Goal: Transaction & Acquisition: Purchase product/service

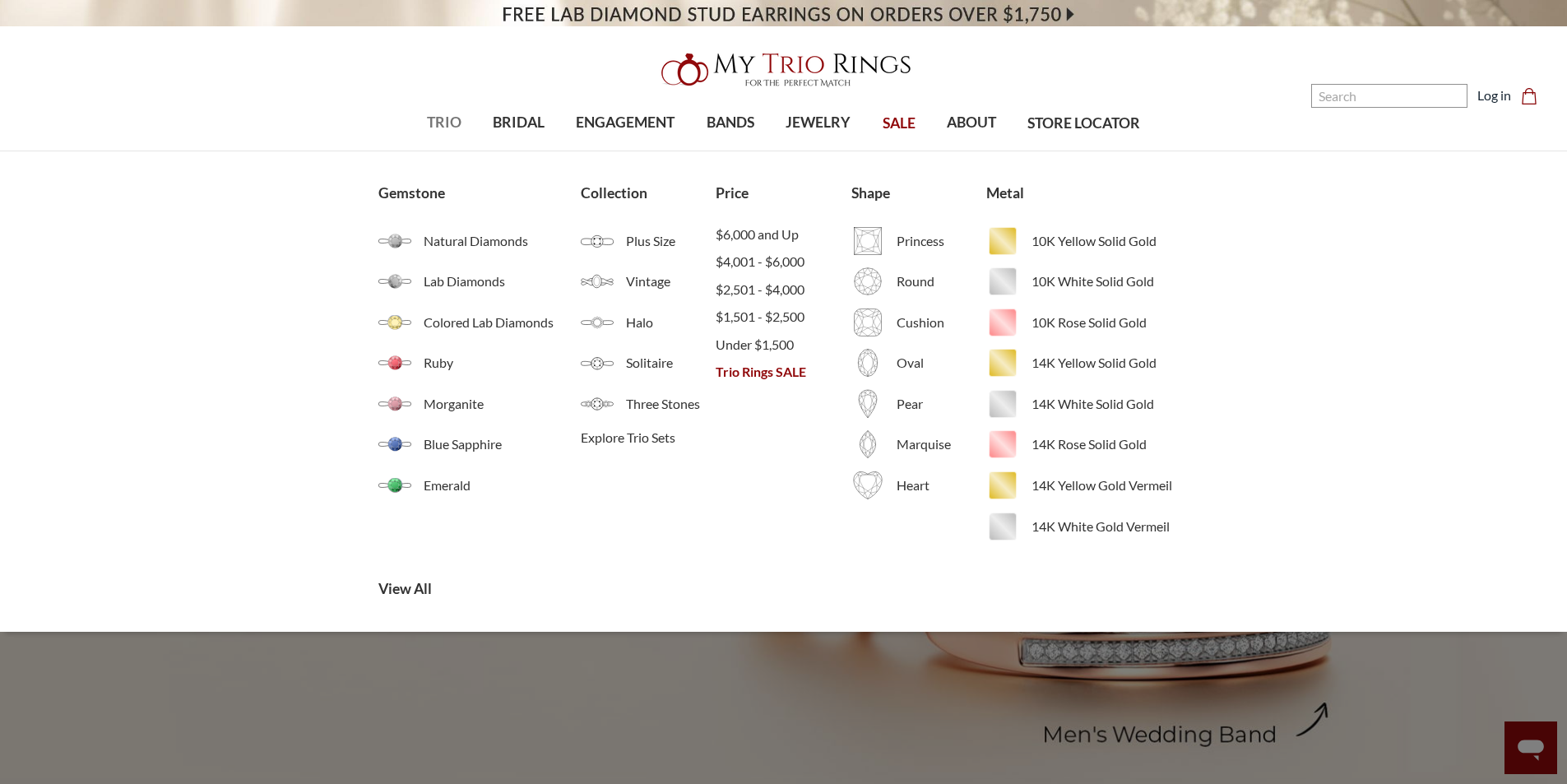
click at [444, 127] on span "TRIO" at bounding box center [444, 122] width 34 height 22
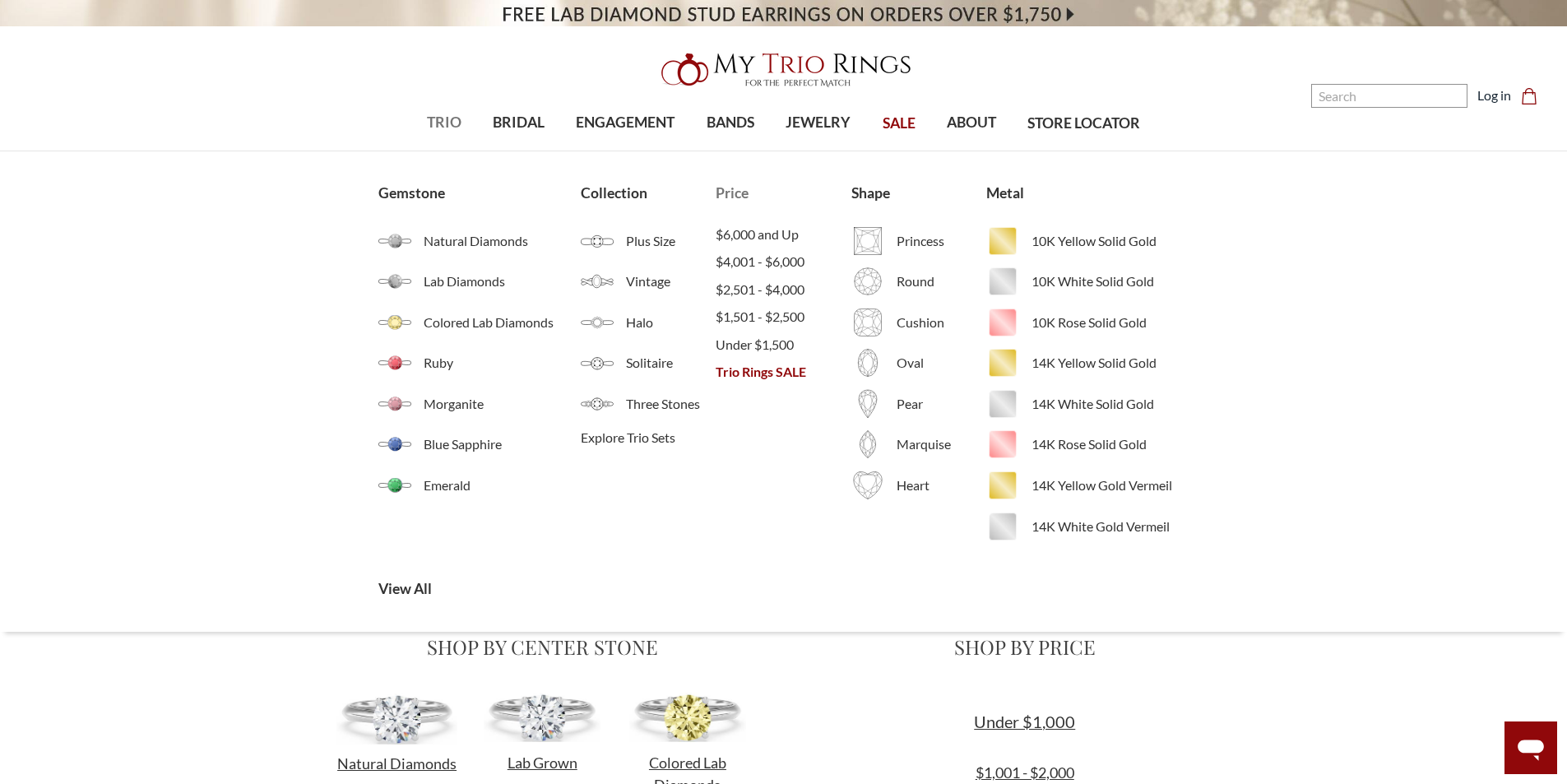
click at [748, 371] on span "Trio Rings SALE" at bounding box center [784, 372] width 135 height 20
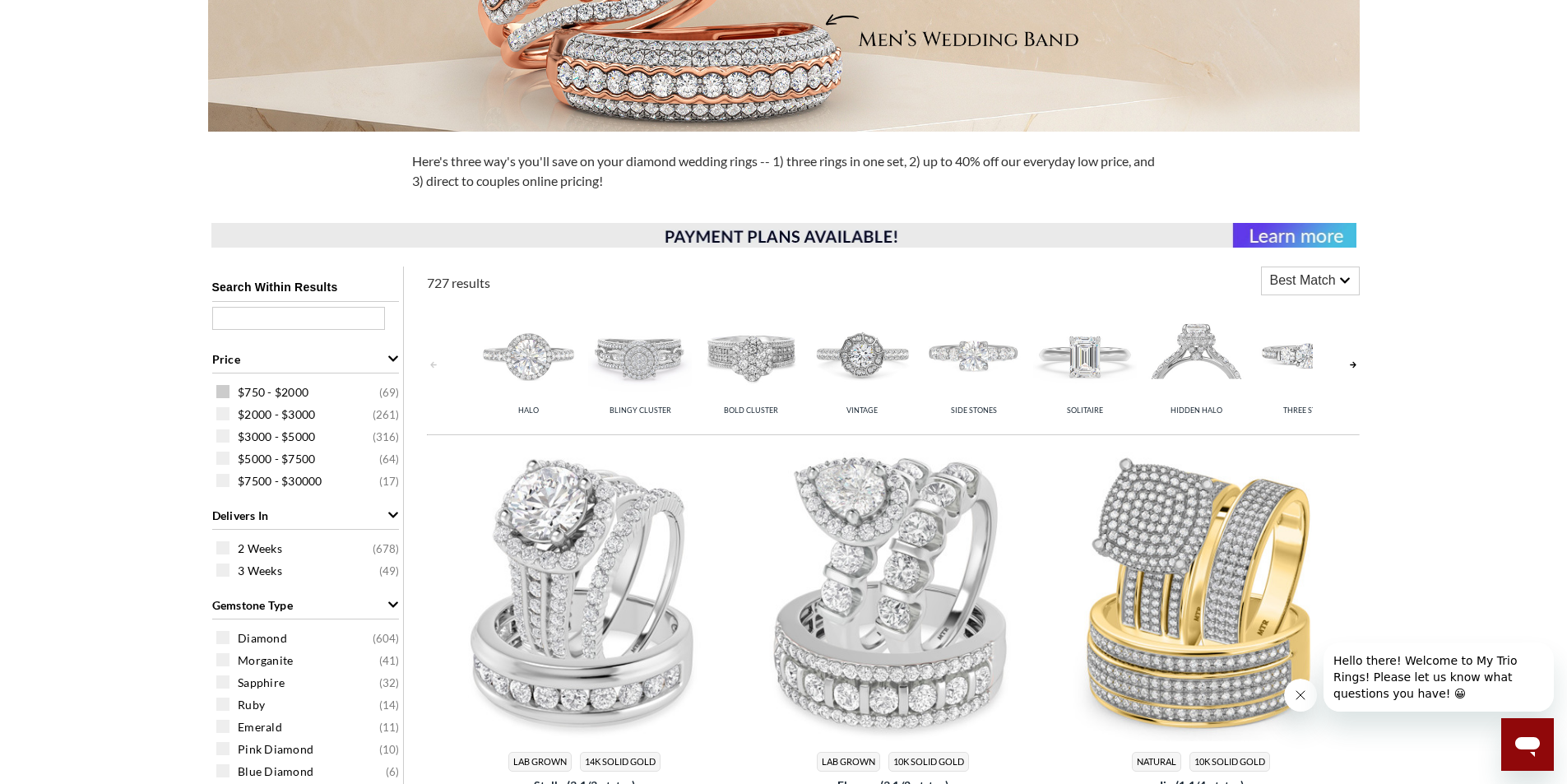
click at [229, 384] on div "$750 - $2000 ( 69 )" at bounding box center [309, 391] width 187 height 18
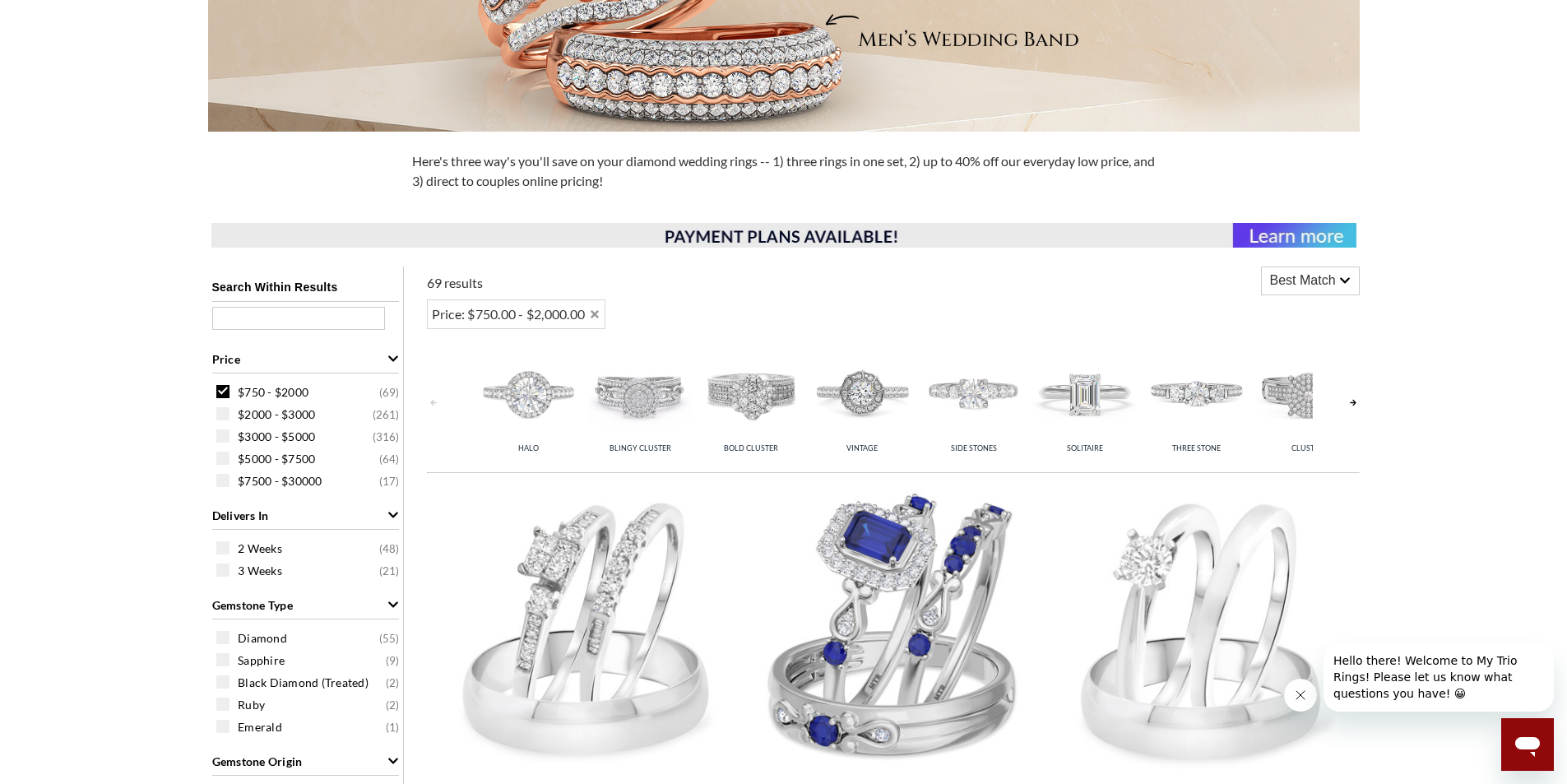
click at [1349, 280] on div "Best Match" at bounding box center [1311, 281] width 97 height 27
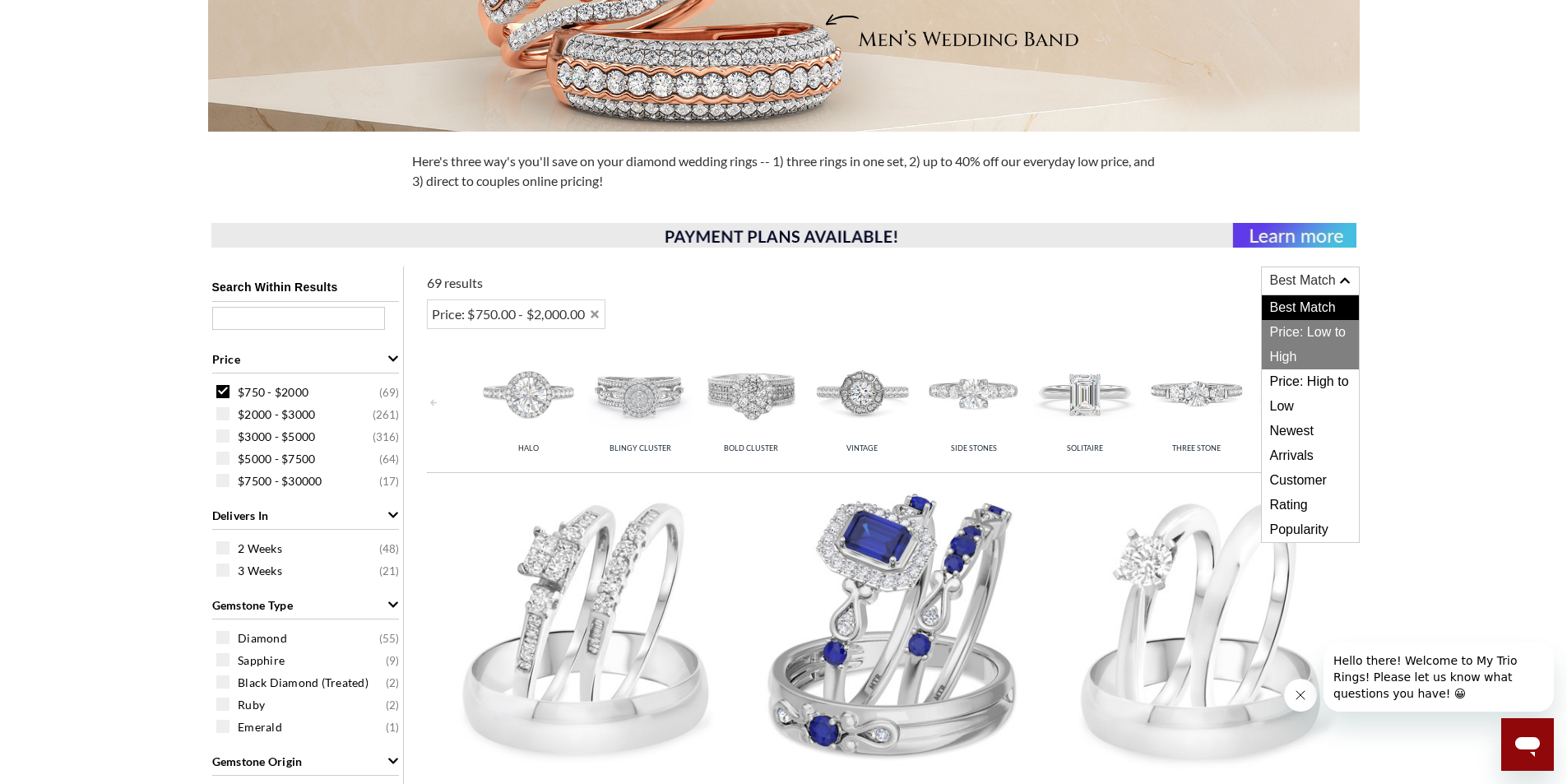
click at [1344, 327] on span "Price: Low to High" at bounding box center [1311, 344] width 97 height 49
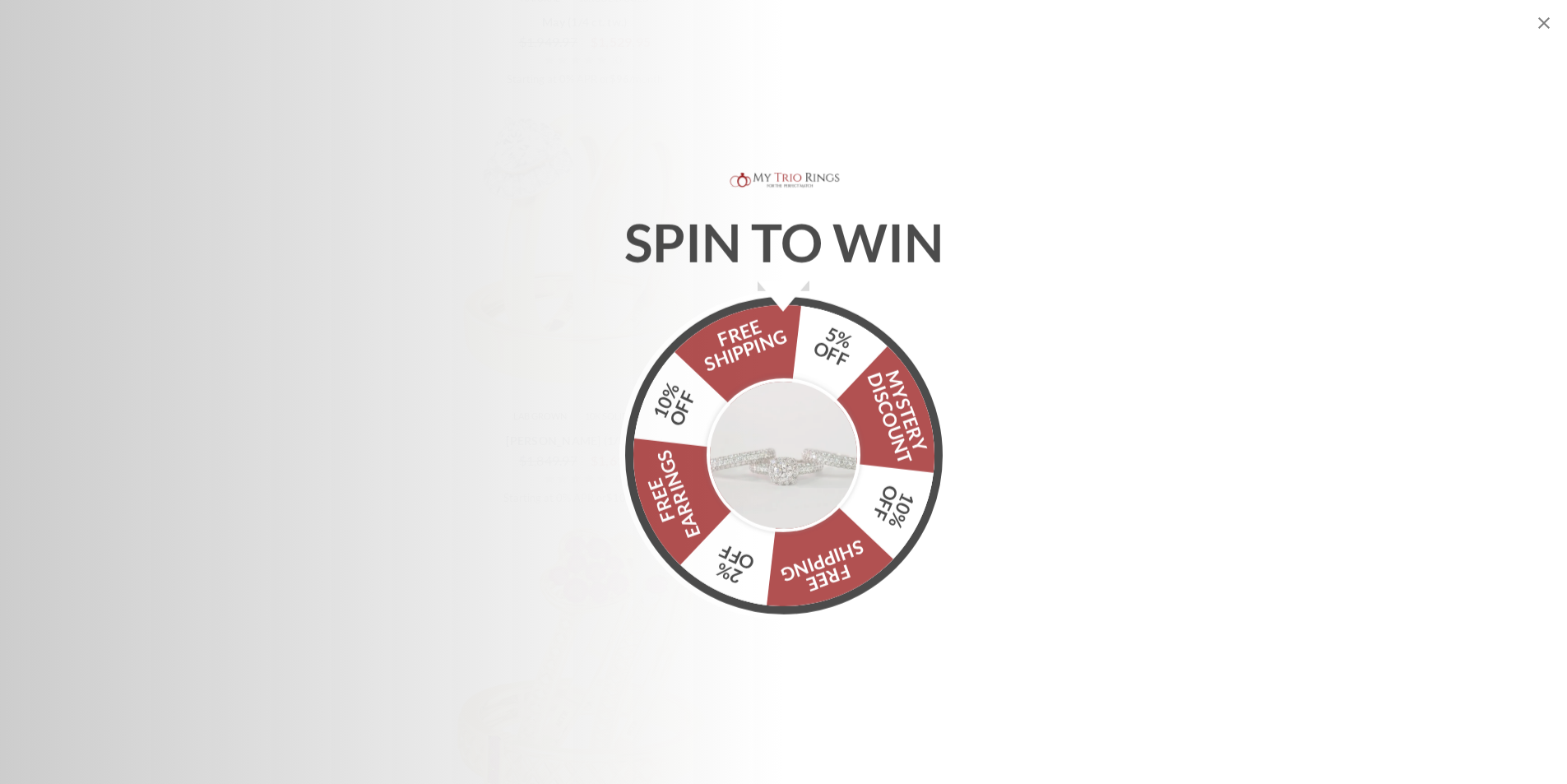
scroll to position [1891, 0]
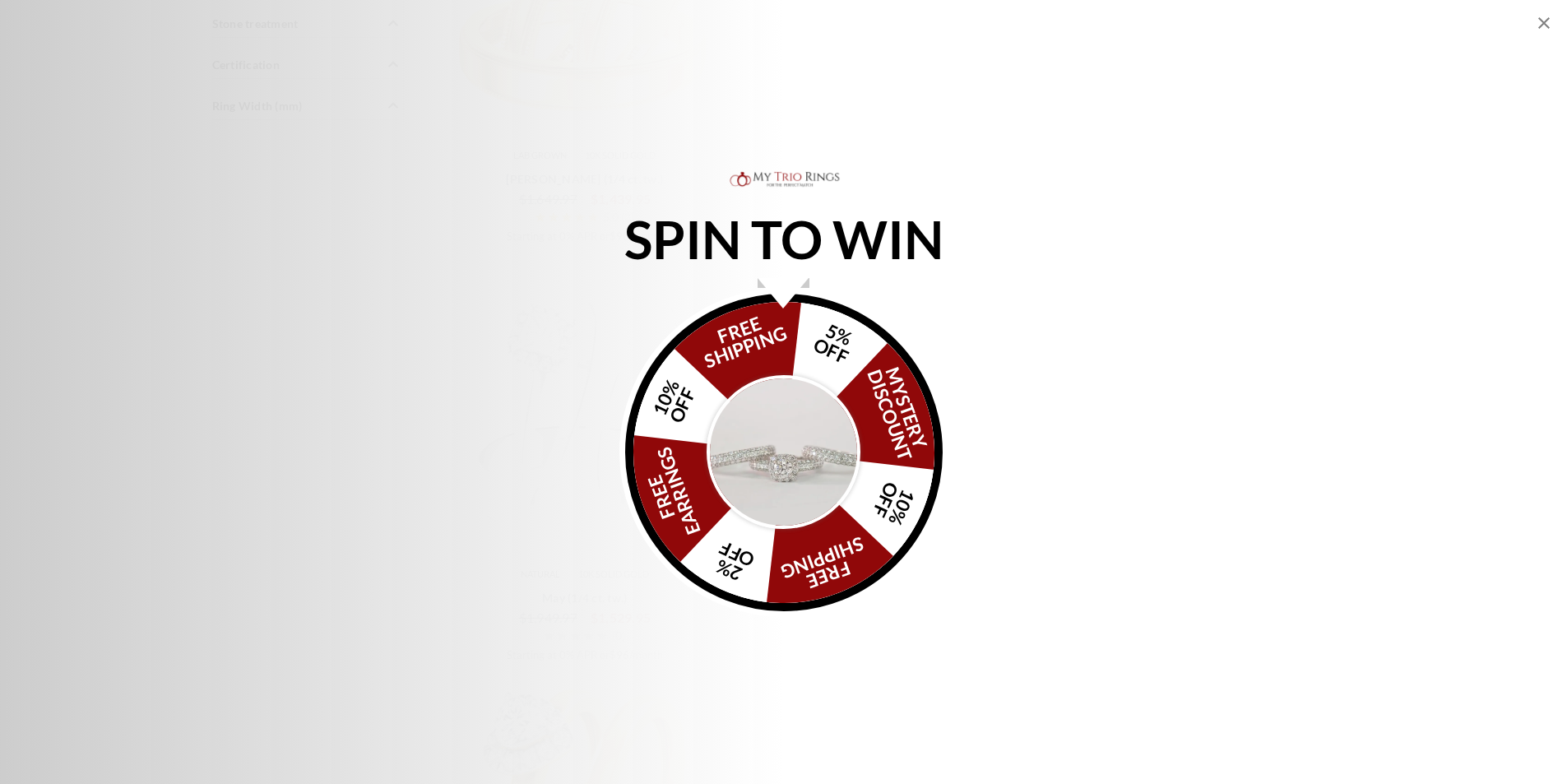
click at [796, 449] on img "Alia popup" at bounding box center [784, 452] width 155 height 155
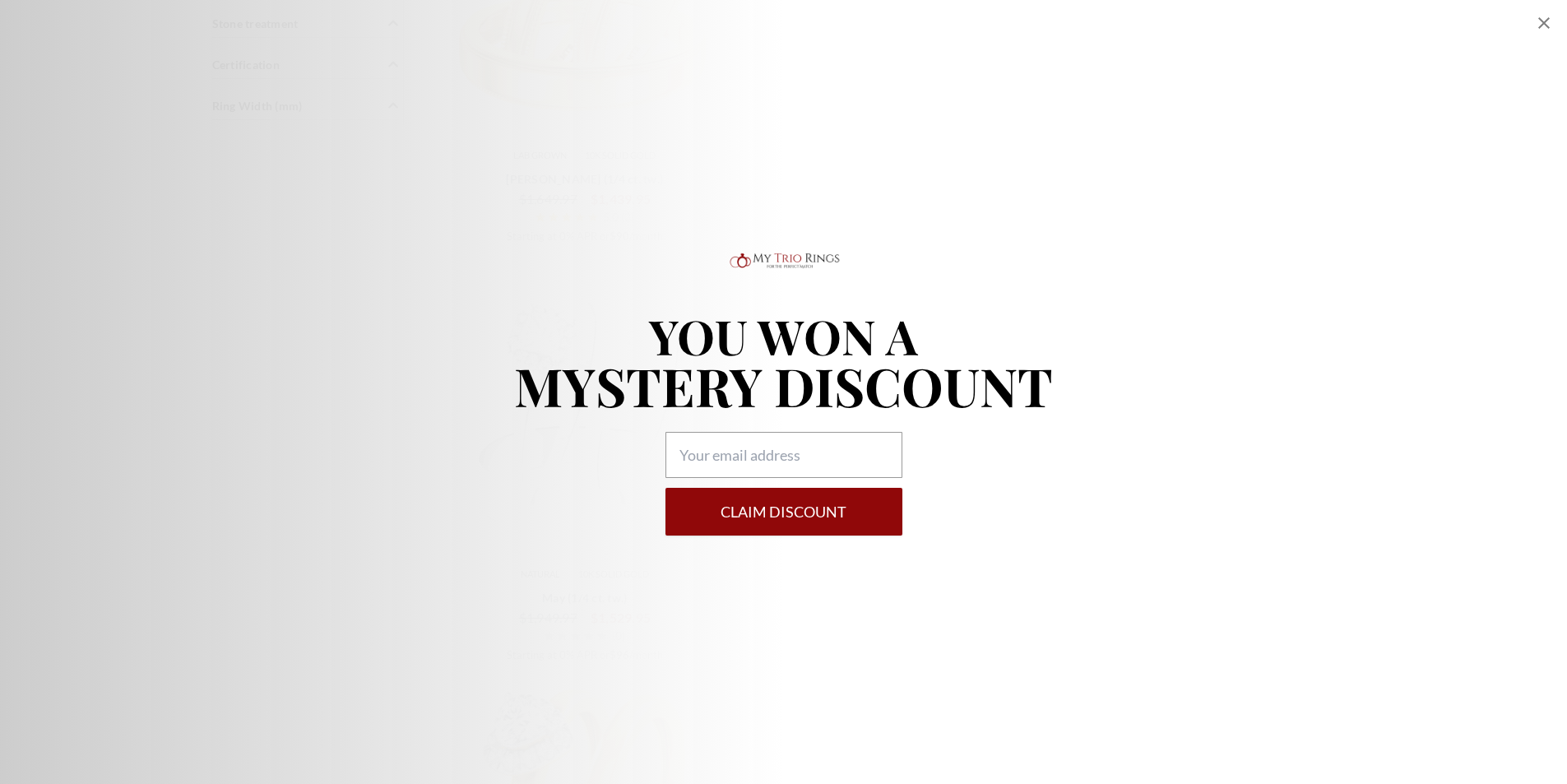
click at [1546, 21] on icon "Close popup" at bounding box center [1544, 23] width 11 height 11
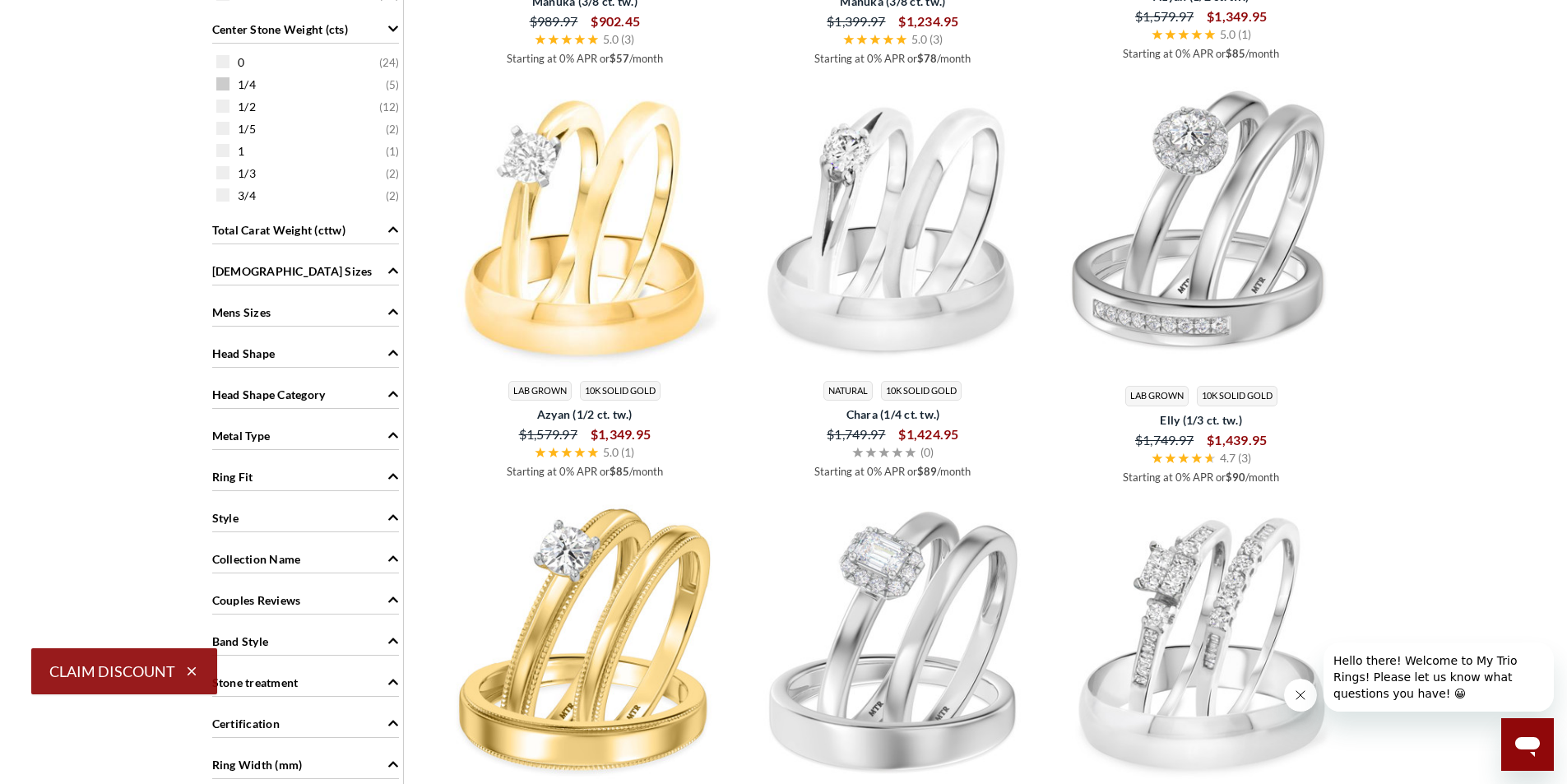
scroll to position [1233, 0]
click at [322, 432] on div "Metal Type" at bounding box center [305, 433] width 187 height 31
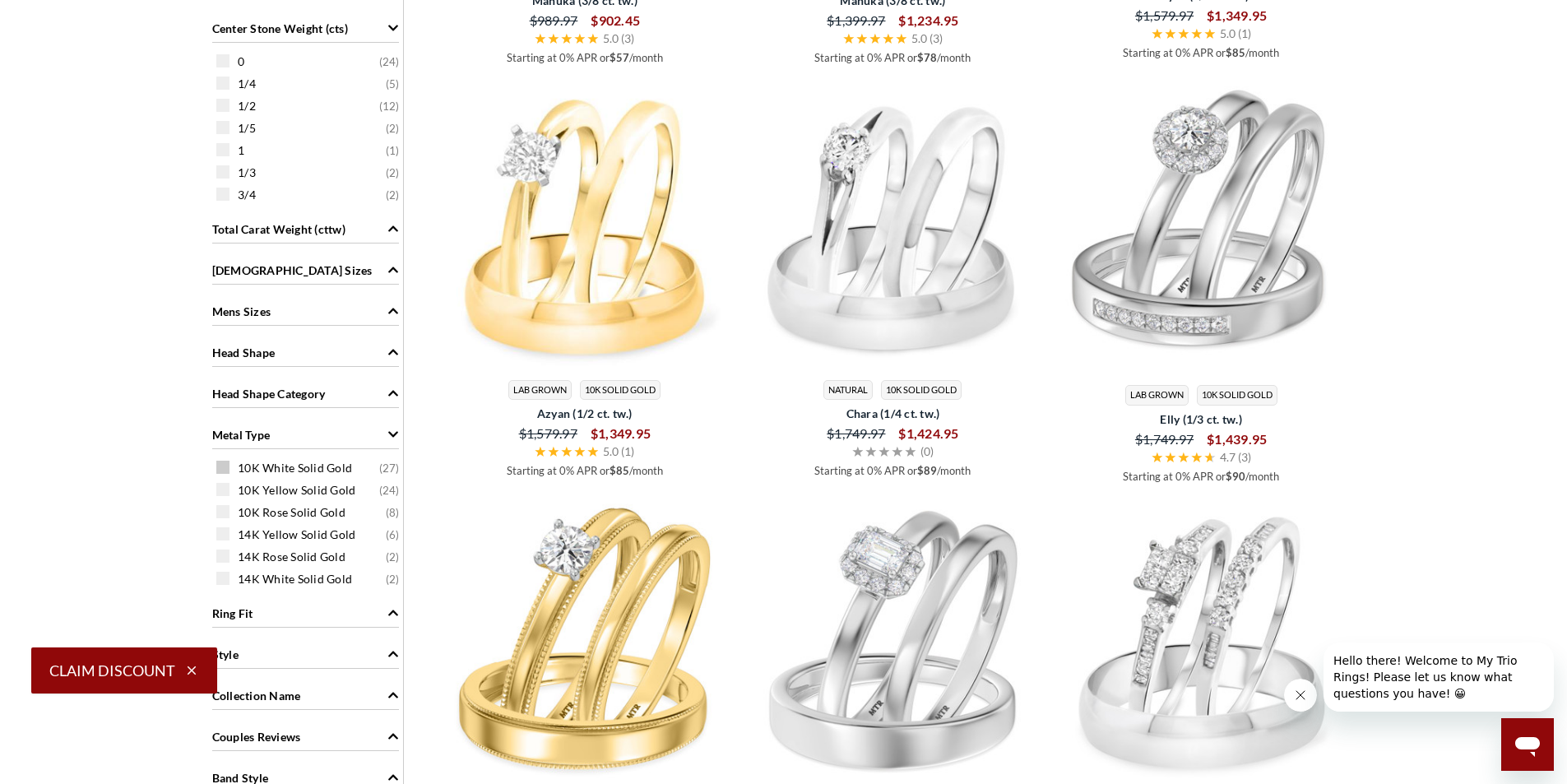
click at [227, 466] on span at bounding box center [223, 467] width 13 height 13
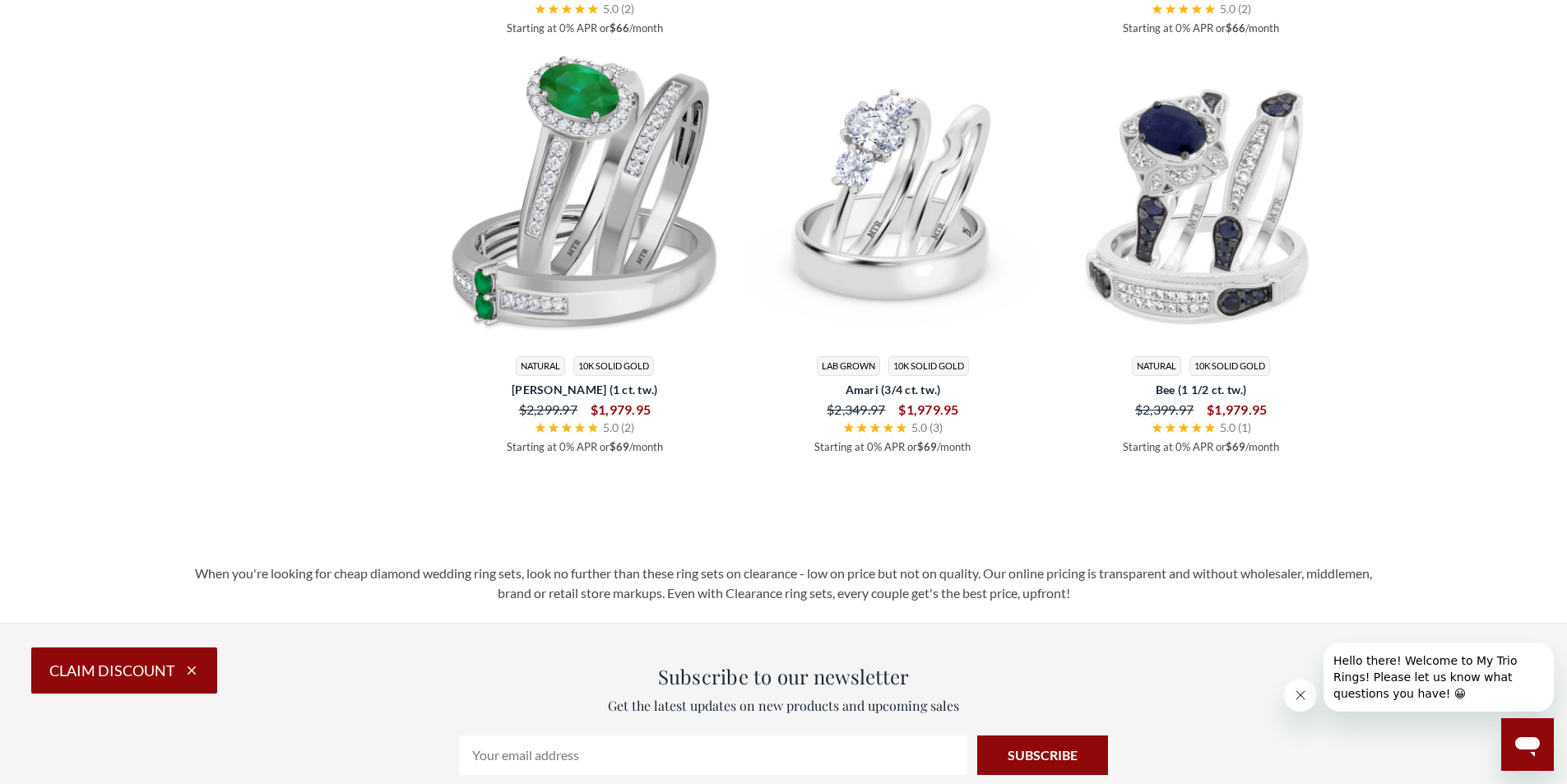
scroll to position [4194, 0]
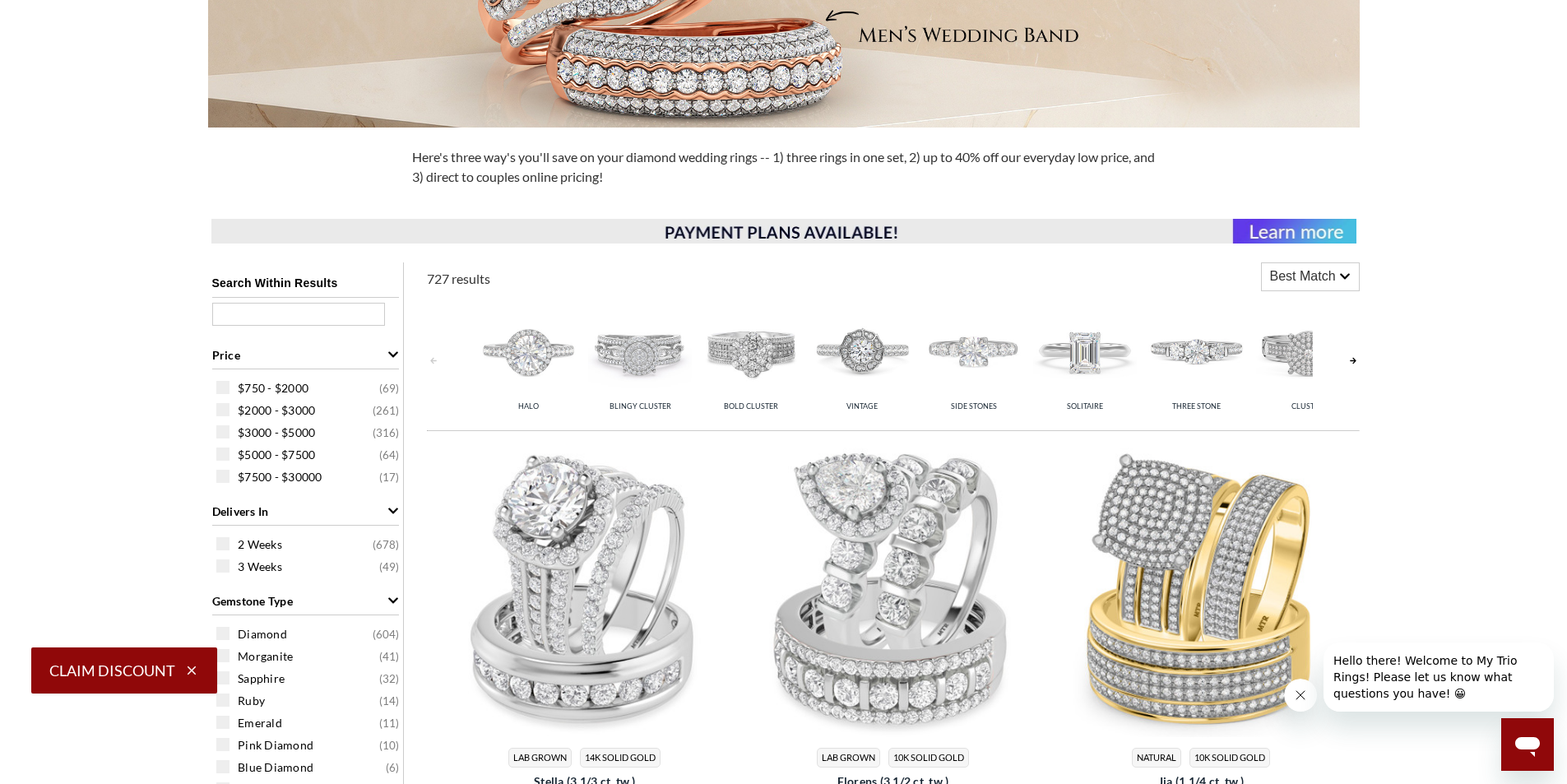
scroll to position [411, 0]
